Goal: Download file/media

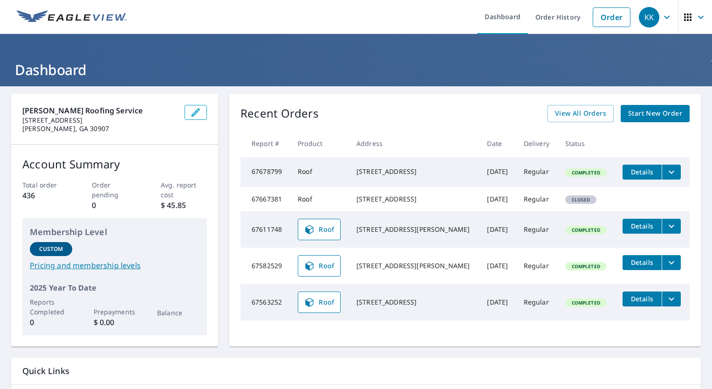
click at [628, 172] on span "Details" at bounding box center [642, 171] width 28 height 9
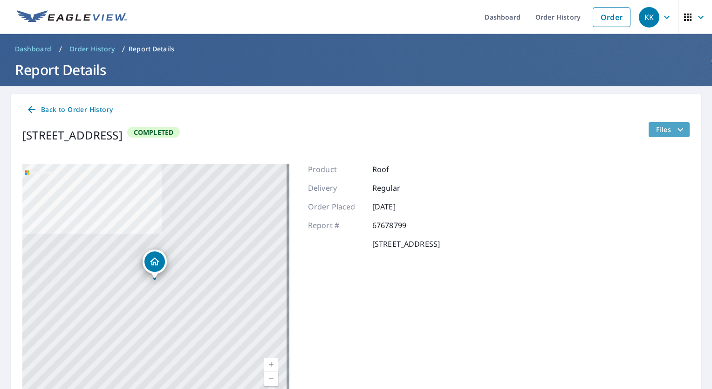
click at [677, 130] on icon "filesDropdownBtn-67678799" at bounding box center [680, 129] width 11 height 11
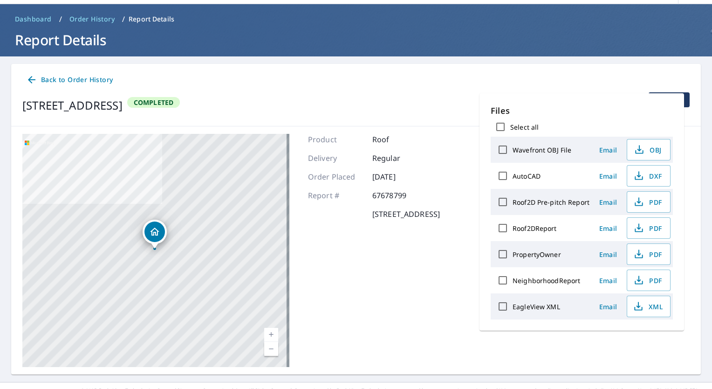
scroll to position [46, 0]
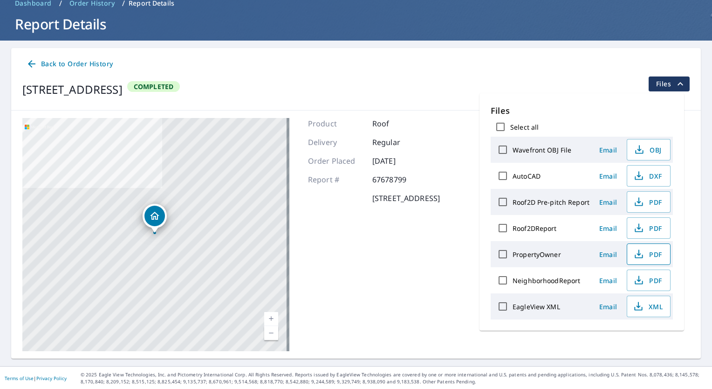
click at [656, 255] on span "PDF" at bounding box center [648, 253] width 30 height 11
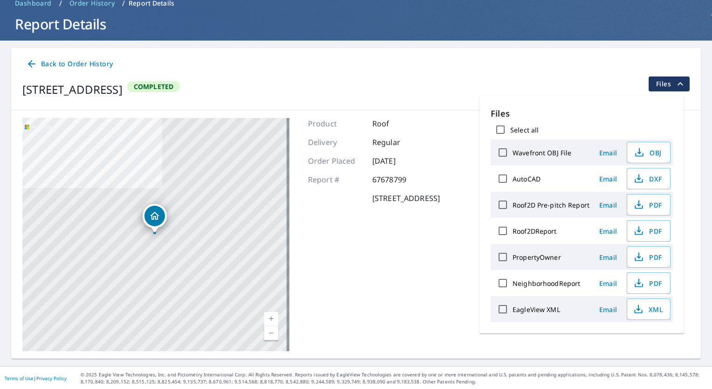
scroll to position [0, 0]
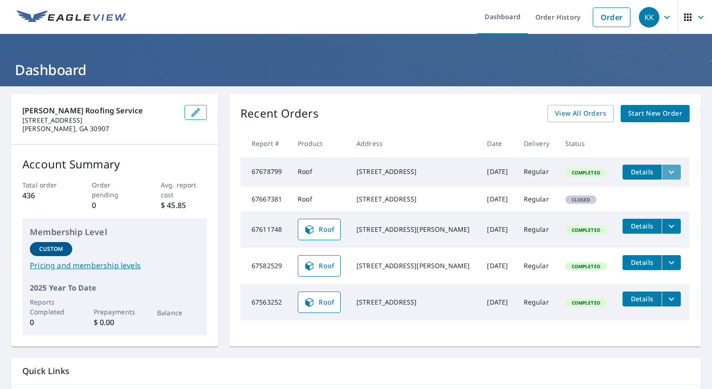
click at [666, 172] on icon "filesDropdownBtn-67678799" at bounding box center [671, 171] width 11 height 11
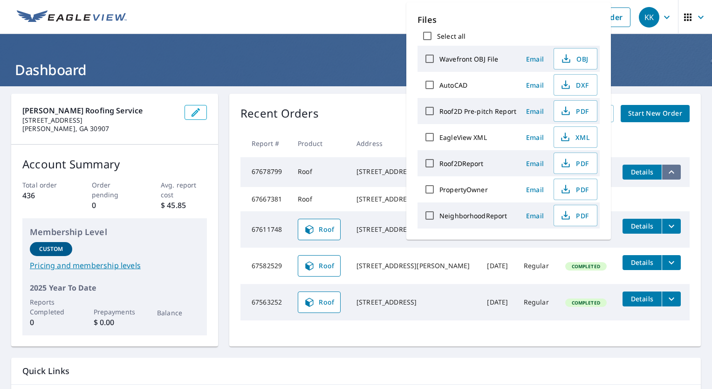
click at [666, 172] on icon "filesDropdownBtn-67678799" at bounding box center [671, 171] width 11 height 11
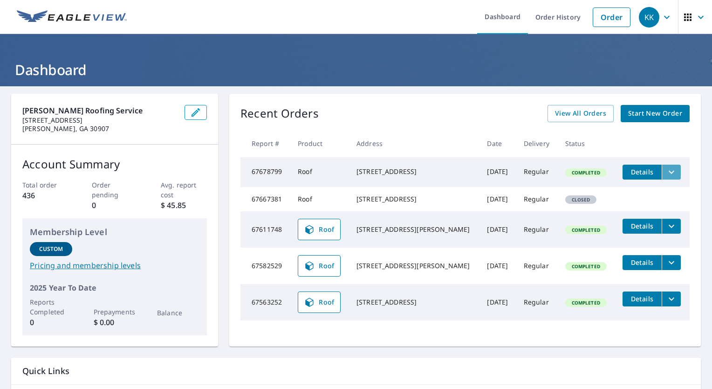
click at [666, 171] on button "filesDropdownBtn-67678799" at bounding box center [671, 171] width 19 height 15
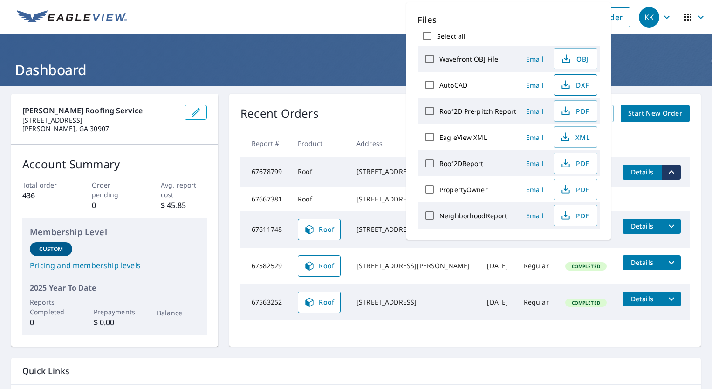
click at [578, 84] on span "DXF" at bounding box center [575, 84] width 30 height 11
click at [383, 19] on ul "Dashboard Order History Order" at bounding box center [383, 17] width 503 height 34
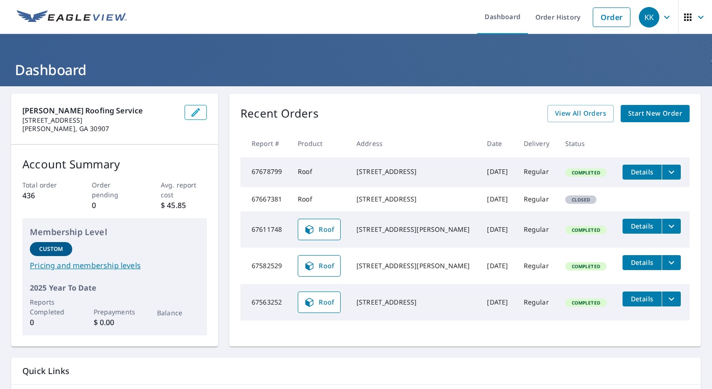
drag, startPoint x: 664, startPoint y: 173, endPoint x: 670, endPoint y: 172, distance: 5.8
click at [666, 173] on icon "filesDropdownBtn-67678799" at bounding box center [671, 171] width 11 height 11
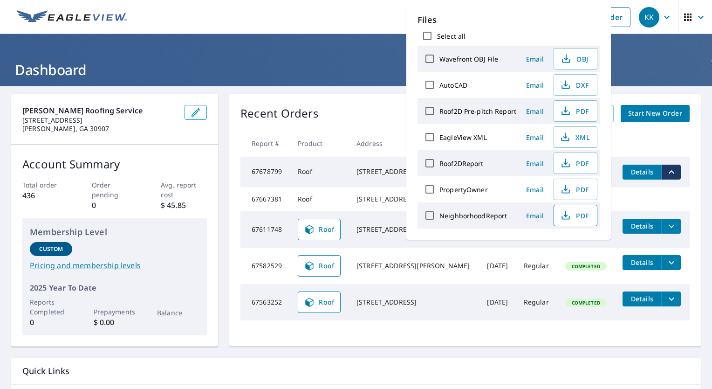
click at [572, 215] on span "PDF" at bounding box center [575, 215] width 30 height 11
click at [580, 57] on span "OBJ" at bounding box center [575, 58] width 30 height 11
click at [314, 15] on ul "Dashboard Order History Order" at bounding box center [383, 17] width 503 height 34
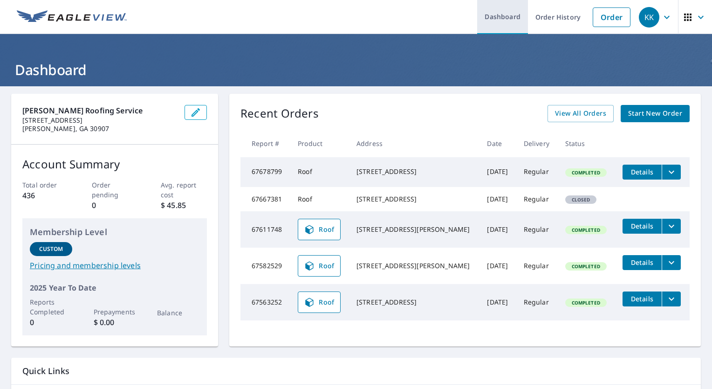
click at [495, 20] on link "Dashboard" at bounding box center [502, 17] width 51 height 34
